Goal: Information Seeking & Learning: Compare options

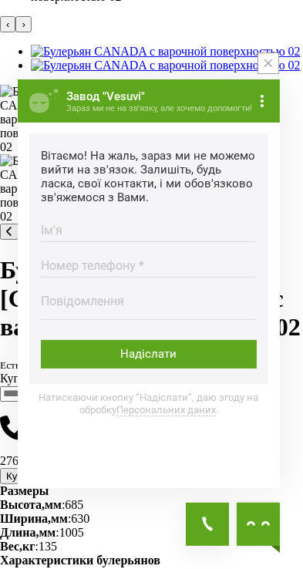
scroll to position [1076, 0]
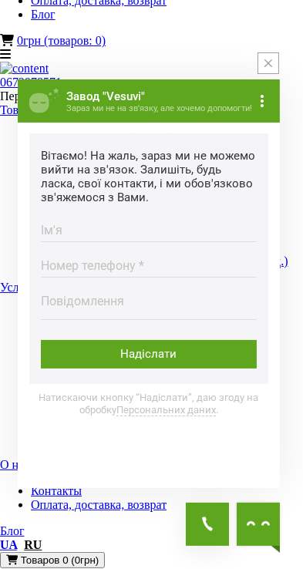
scroll to position [356, 0]
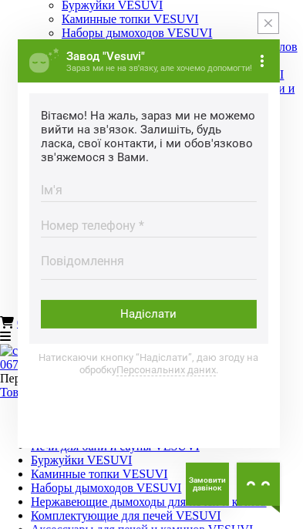
scroll to position [56, 0]
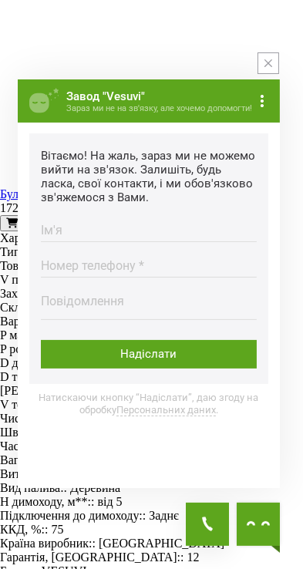
click at [265, 102] on icon "more button" at bounding box center [262, 101] width 12 height 12
click at [265, 103] on icon "more button" at bounding box center [262, 101] width 12 height 12
click at [266, 104] on icon "more button" at bounding box center [262, 101] width 12 height 12
click at [266, 100] on icon "more button" at bounding box center [262, 101] width 12 height 12
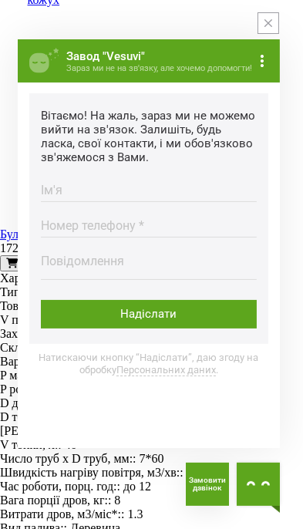
scroll to position [2838, 0]
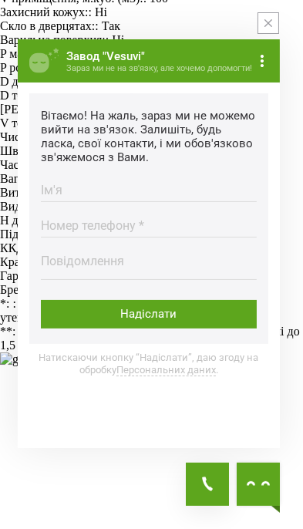
scroll to position [0, 0]
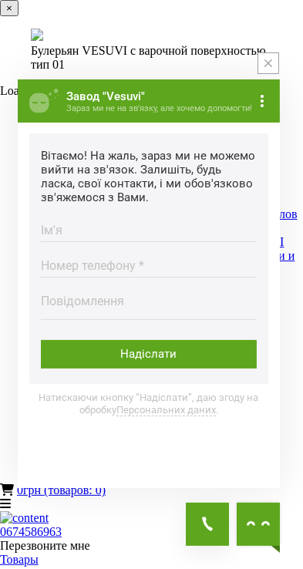
scroll to position [5, 0]
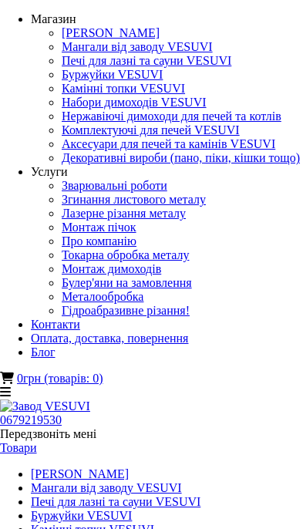
select select
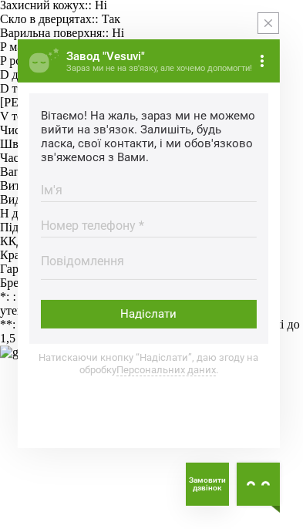
scroll to position [2444, 0]
